Goal: Task Accomplishment & Management: Manage account settings

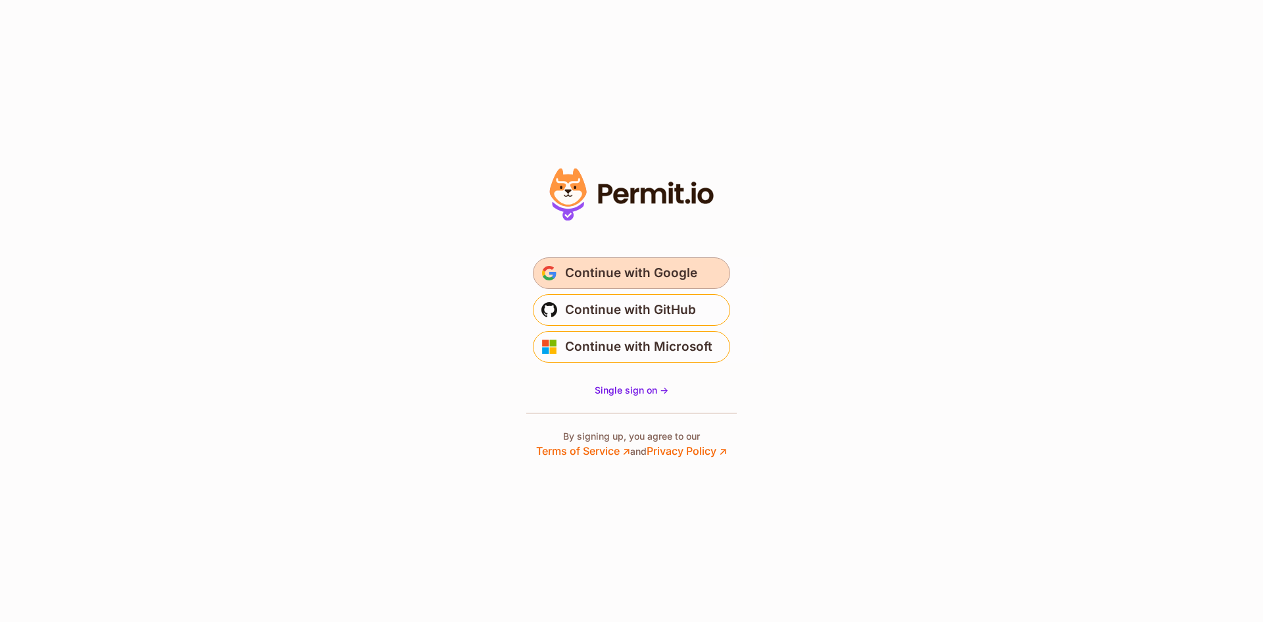
click at [655, 268] on span "Continue with Google" at bounding box center [631, 273] width 132 height 21
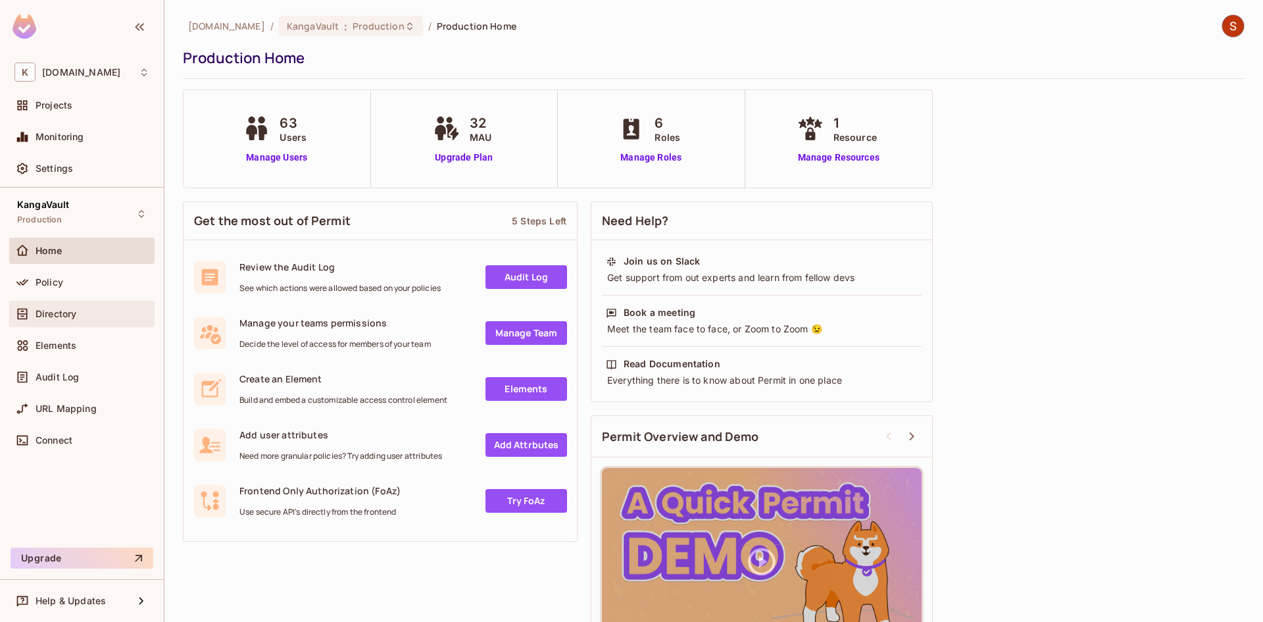
click at [101, 315] on div "Directory" at bounding box center [93, 314] width 114 height 11
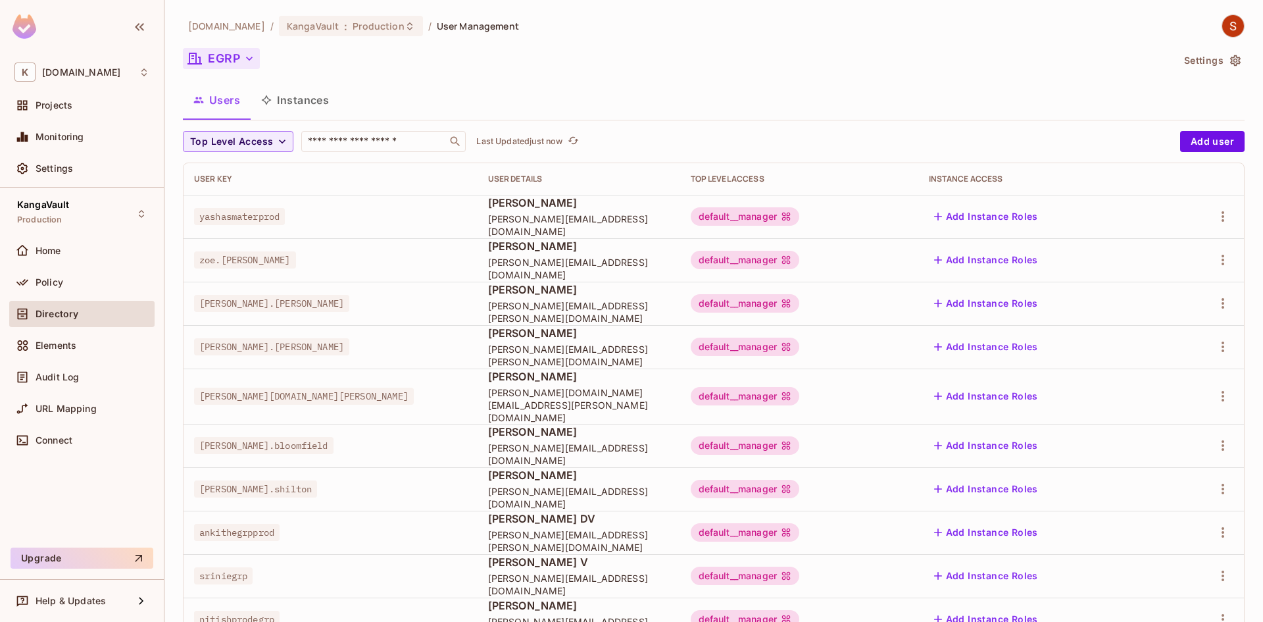
click at [218, 58] on button "EGRP" at bounding box center [221, 58] width 77 height 21
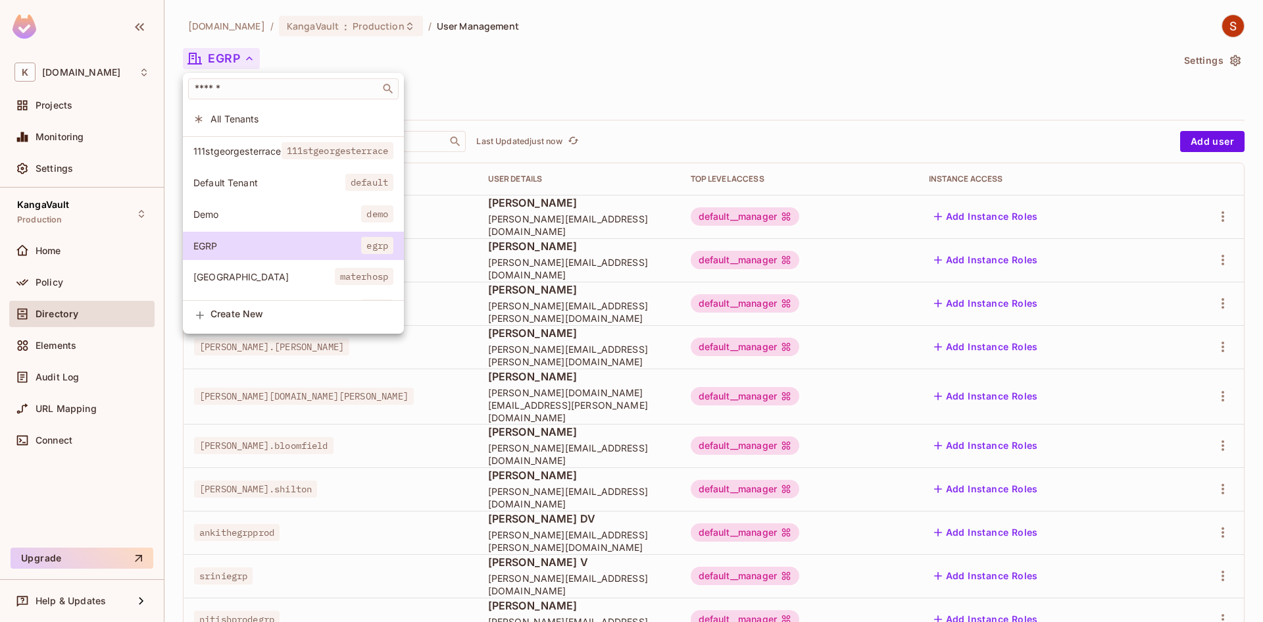
click at [258, 213] on span "Demo" at bounding box center [277, 214] width 168 height 13
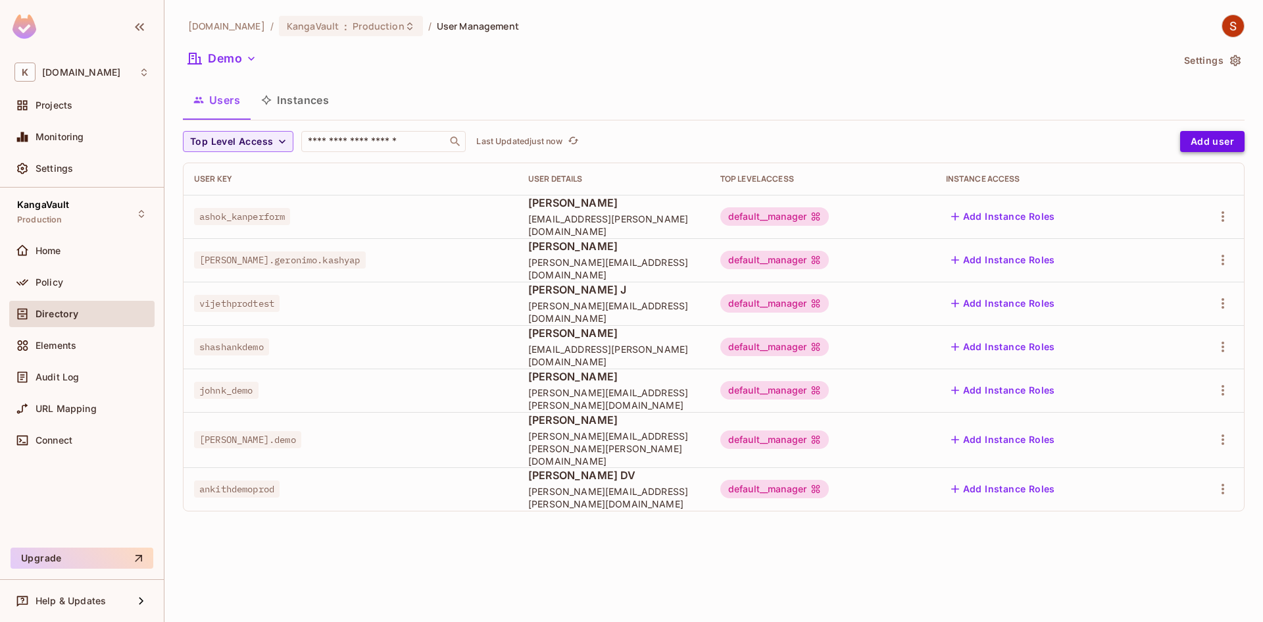
click at [1230, 134] on button "Add user" at bounding box center [1212, 141] width 64 height 21
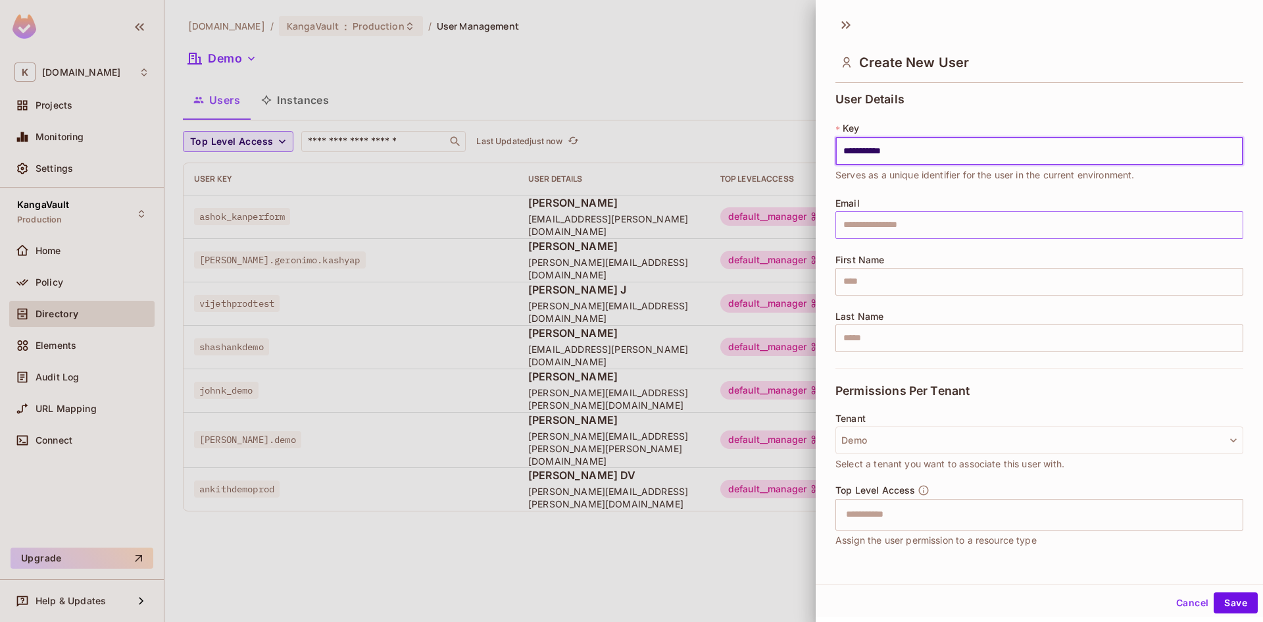
type input "**********"
click at [1092, 224] on input "text" at bounding box center [1040, 225] width 408 height 28
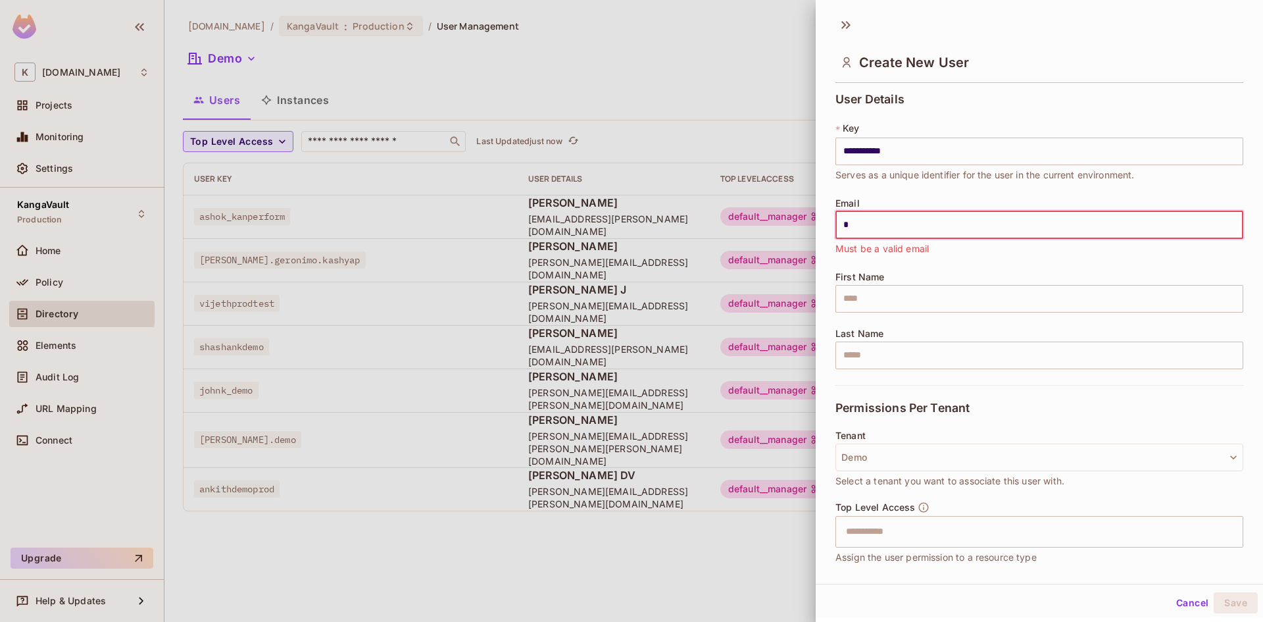
type input "**********"
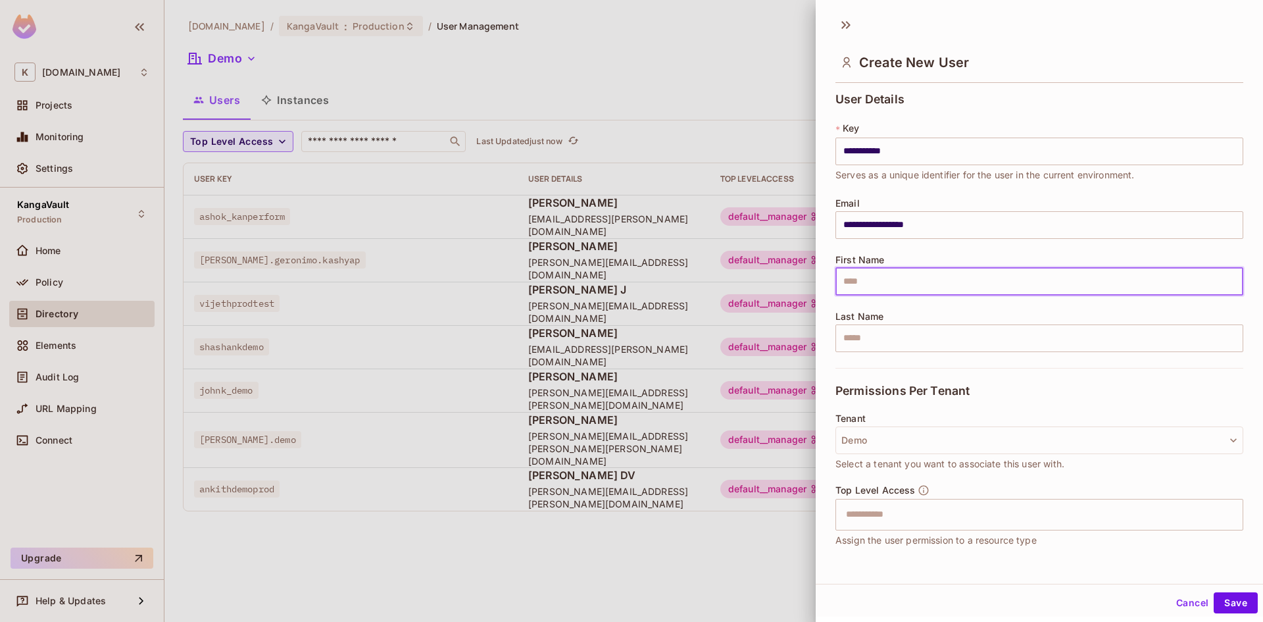
click at [968, 279] on input "text" at bounding box center [1040, 282] width 408 height 28
type input "*****"
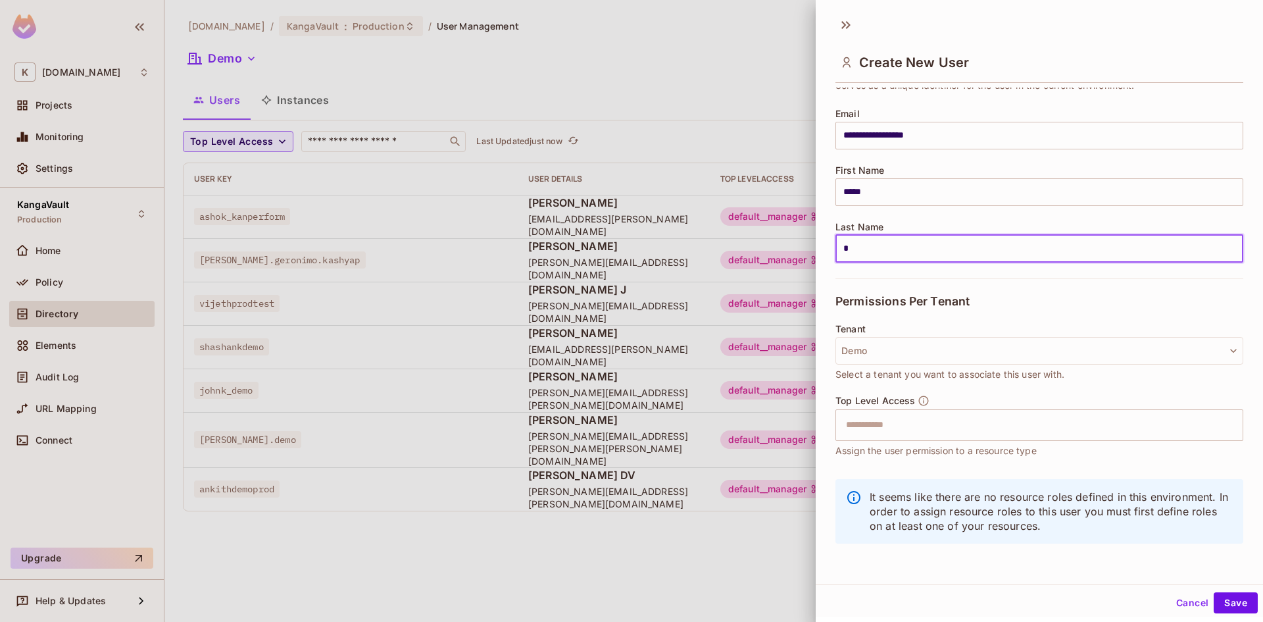
scroll to position [2, 0]
type input "*"
drag, startPoint x: 859, startPoint y: 451, endPoint x: 859, endPoint y: 442, distance: 8.6
click at [858, 451] on span "Assign the user permission to a resource type" at bounding box center [936, 448] width 201 height 14
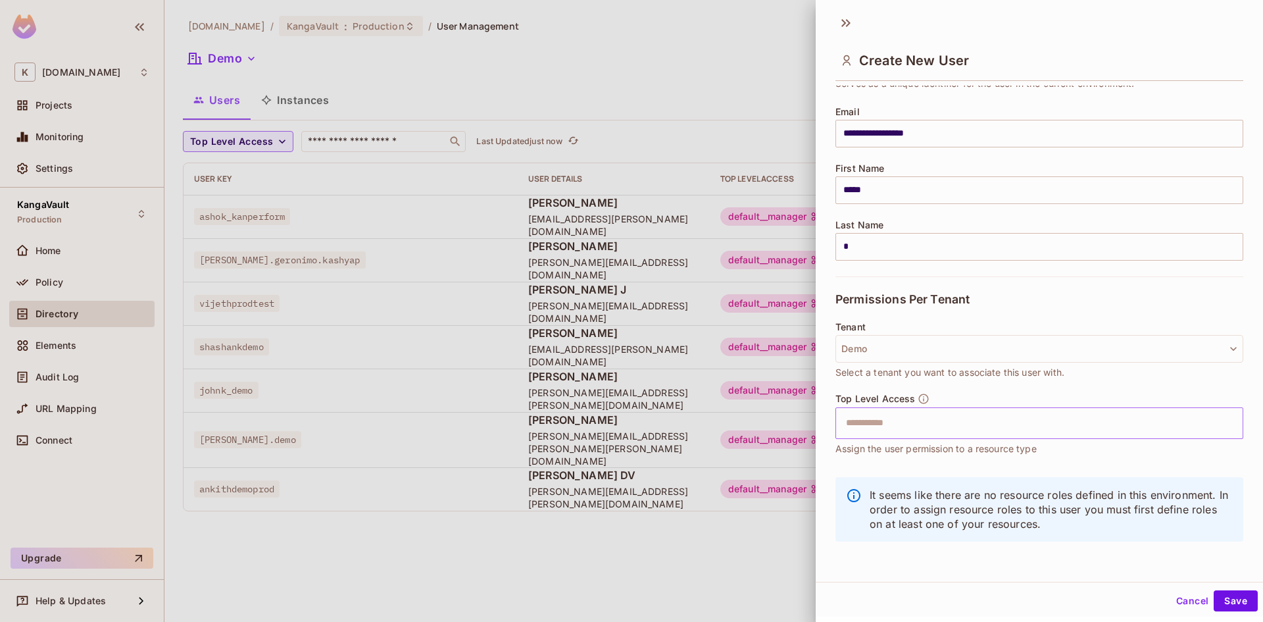
click at [862, 432] on input "text" at bounding box center [1028, 423] width 380 height 26
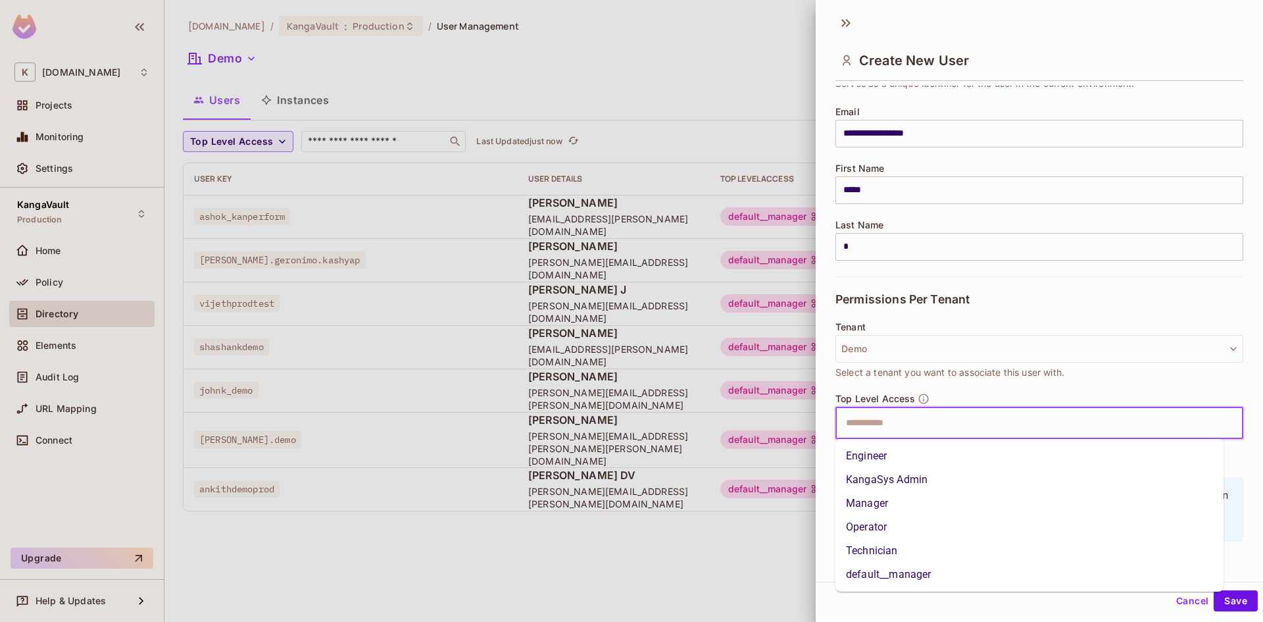
click at [899, 578] on li "default__manager" at bounding box center [1030, 575] width 388 height 24
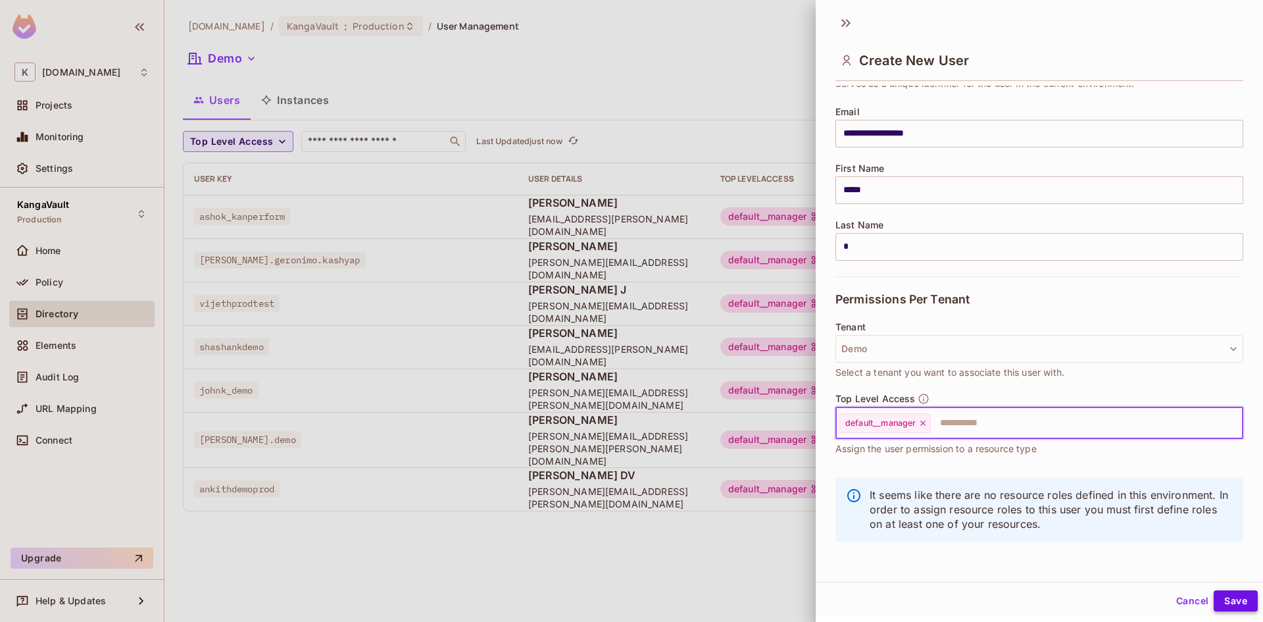
click at [1226, 597] on button "Save" at bounding box center [1236, 600] width 44 height 21
